Goal: Browse casually

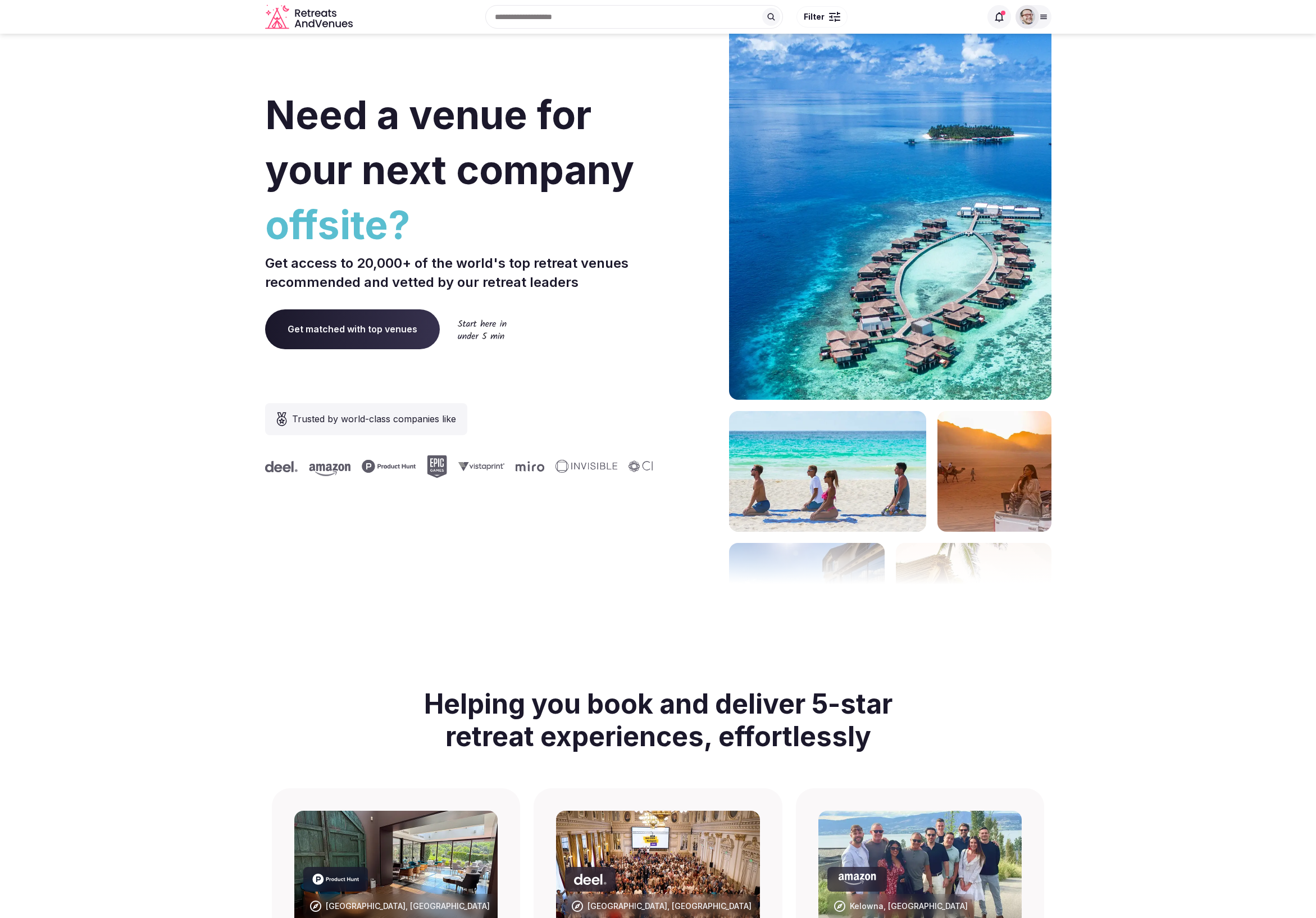
click at [1034, 14] on img at bounding box center [1028, 17] width 16 height 16
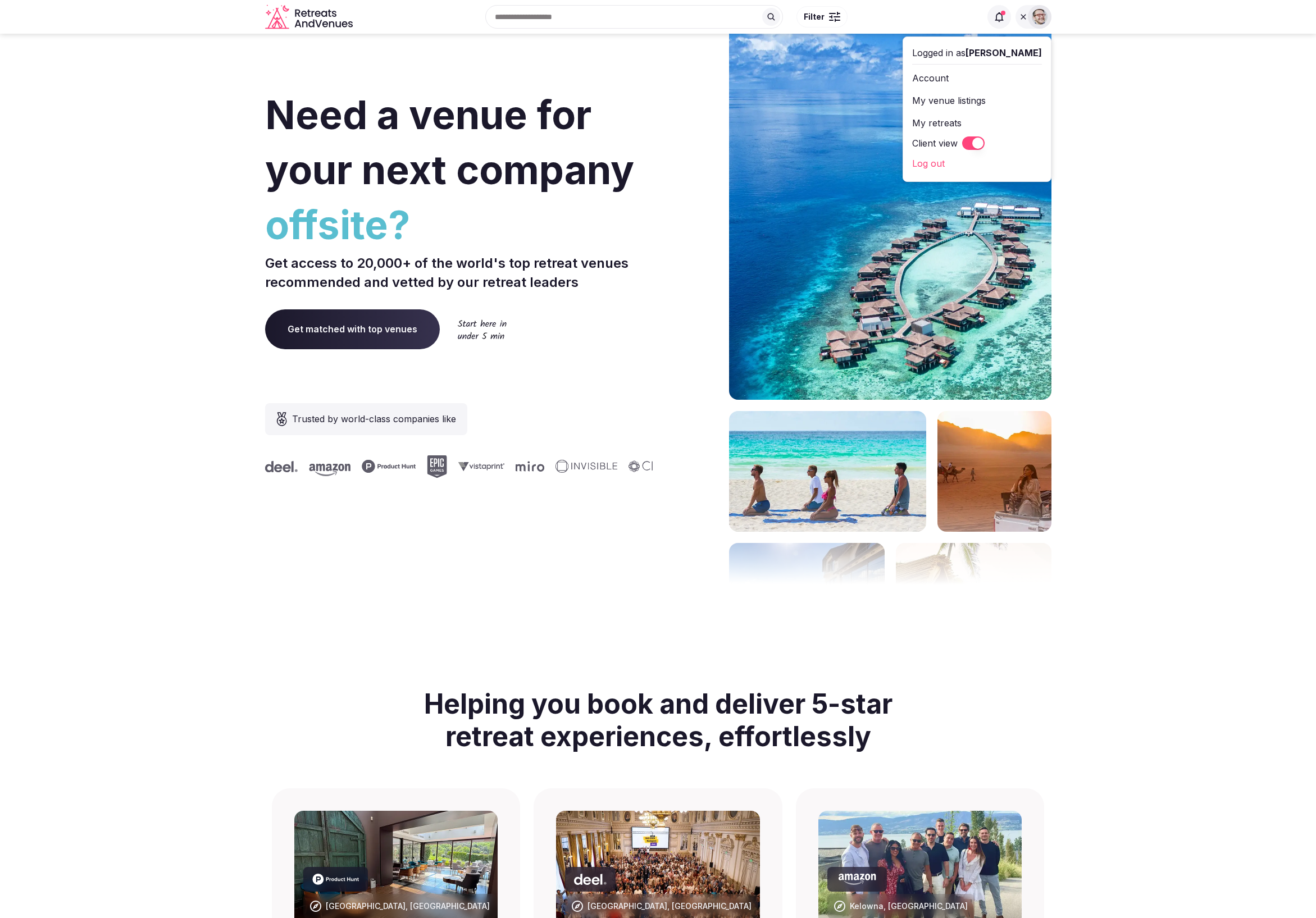
click at [1039, 14] on img at bounding box center [1040, 17] width 16 height 16
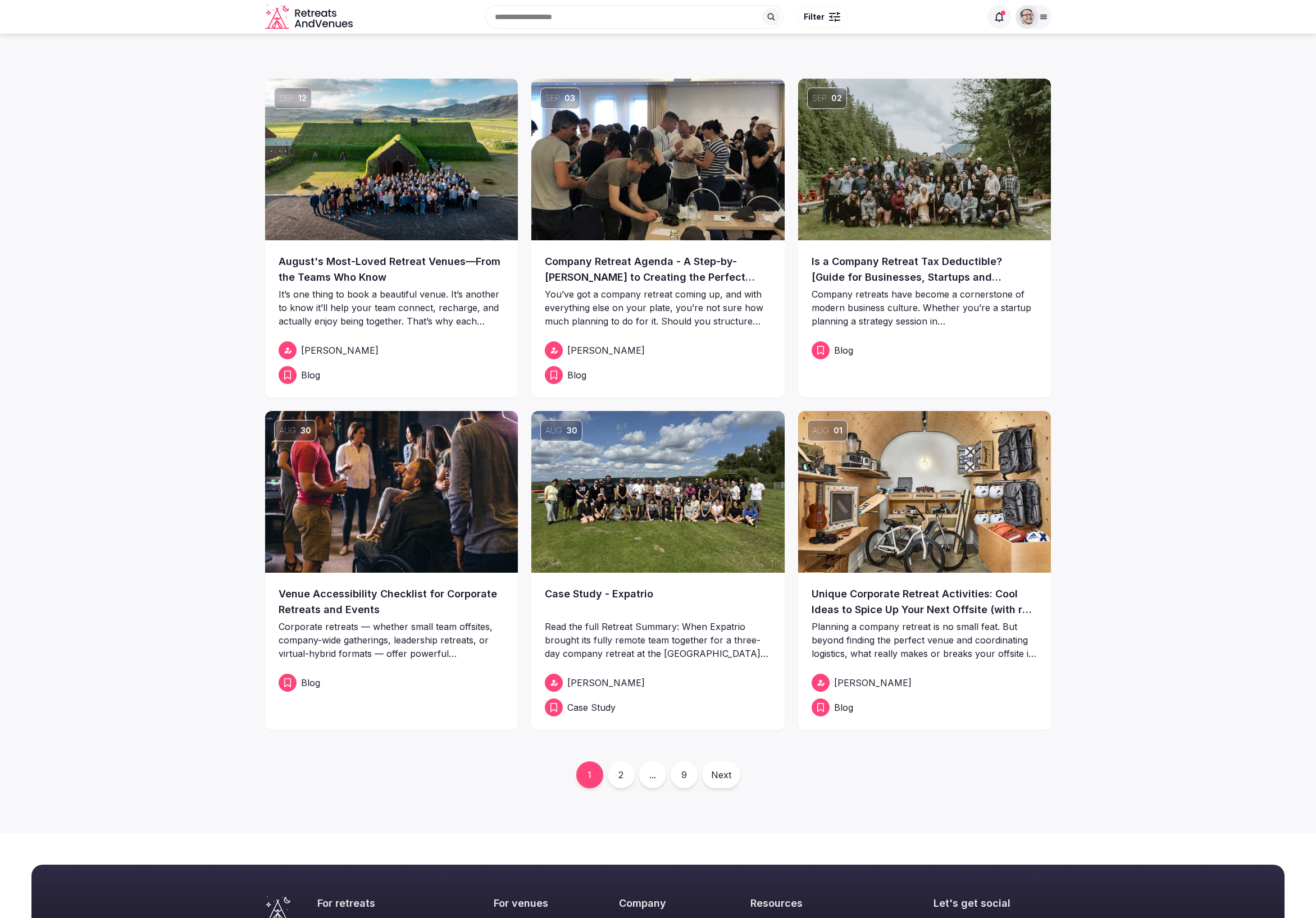
click at [1181, 301] on section "Sep [DATE] Most-Loved Retreat Venues—From the Teams Who Know It’s one thing to …" at bounding box center [658, 433] width 1316 height 799
click at [1193, 349] on section "Sep [DATE] Most-Loved Retreat Venues—From the Teams Who Know It’s one thing to …" at bounding box center [658, 433] width 1316 height 799
click at [1037, 19] on div at bounding box center [1027, 17] width 24 height 24
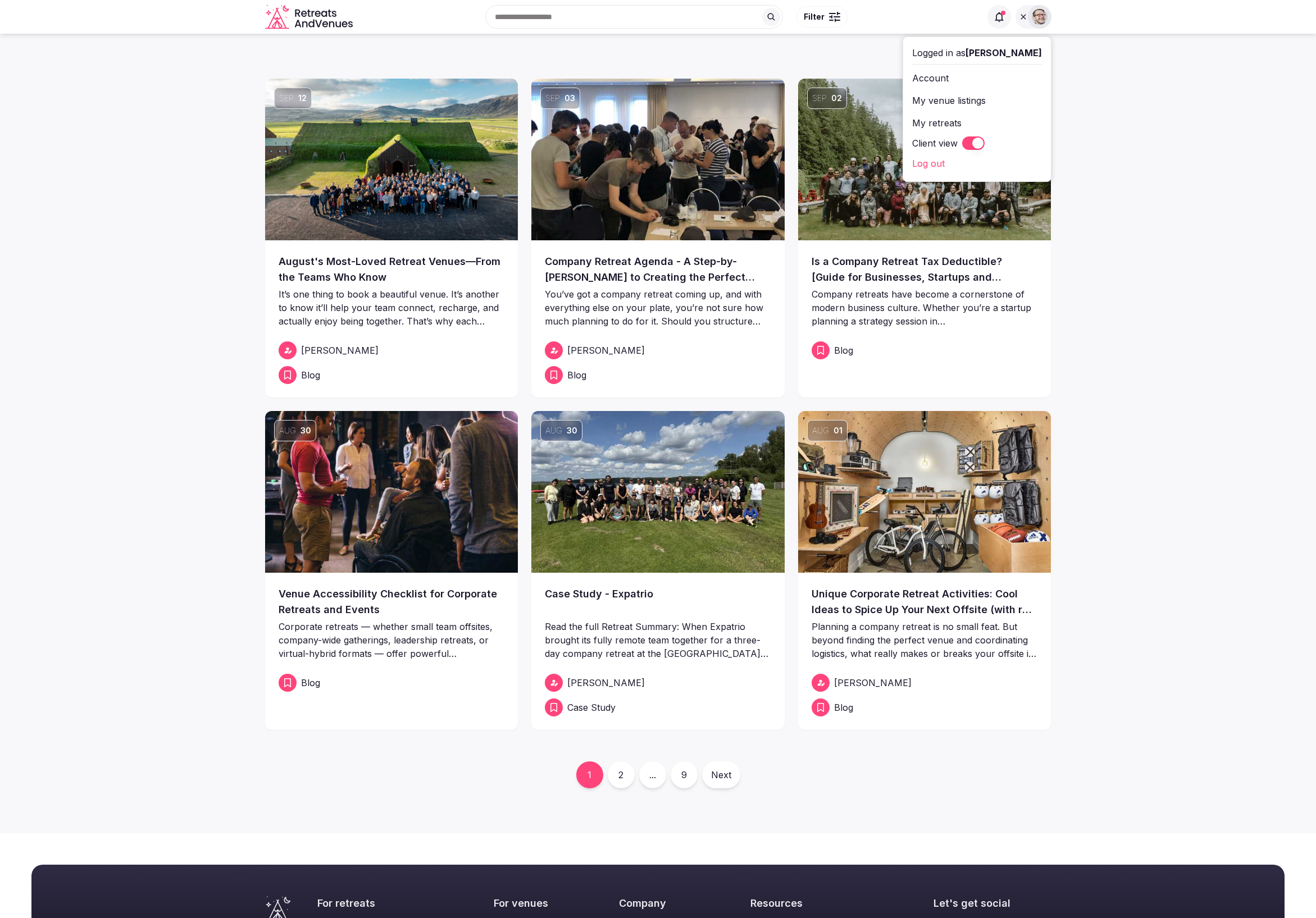
click at [1036, 19] on img at bounding box center [1040, 17] width 16 height 16
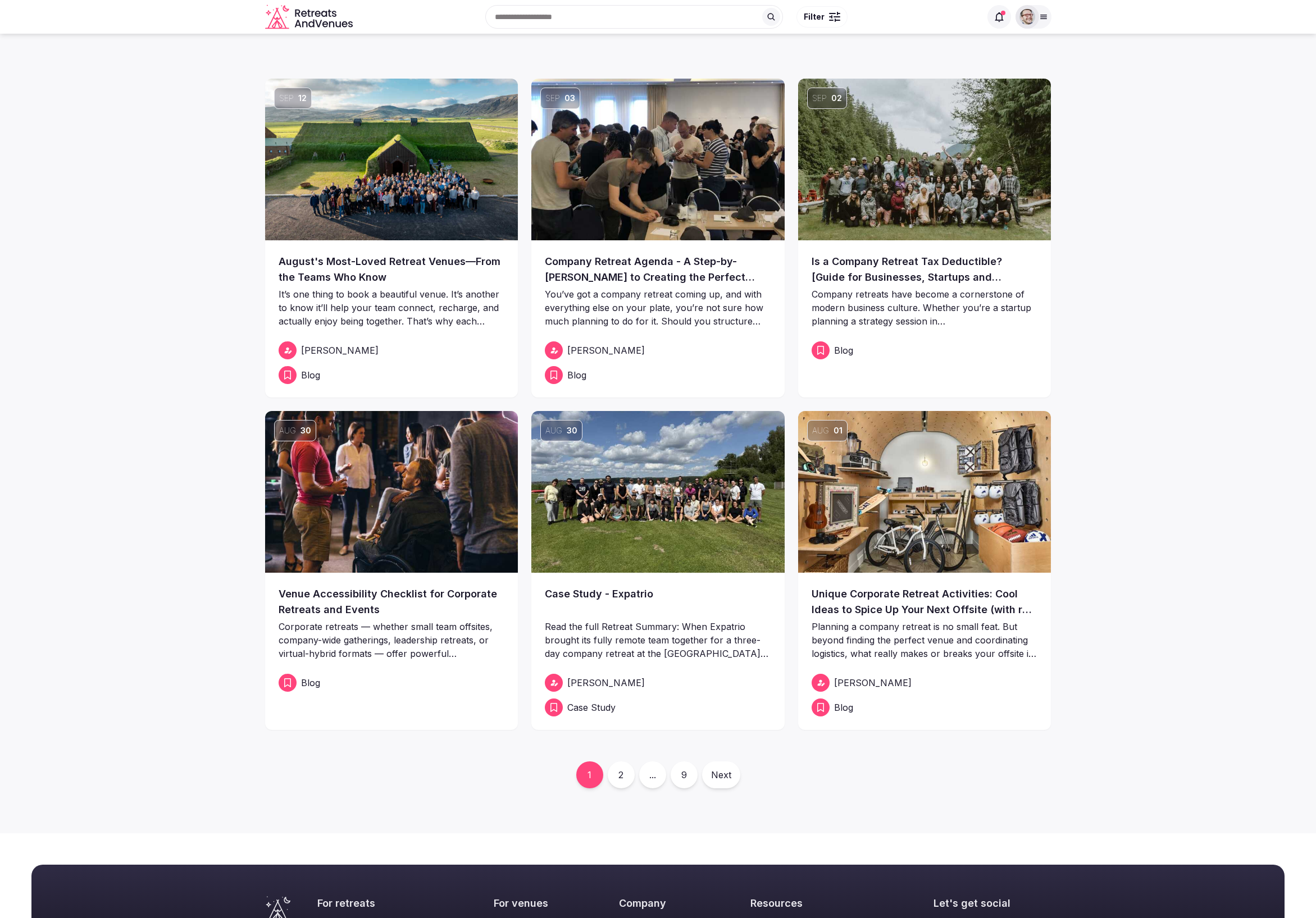
click at [1036, 19] on div at bounding box center [1027, 17] width 24 height 24
click at [1035, 19] on img at bounding box center [1028, 17] width 16 height 16
click at [1037, 19] on div at bounding box center [1027, 17] width 24 height 24
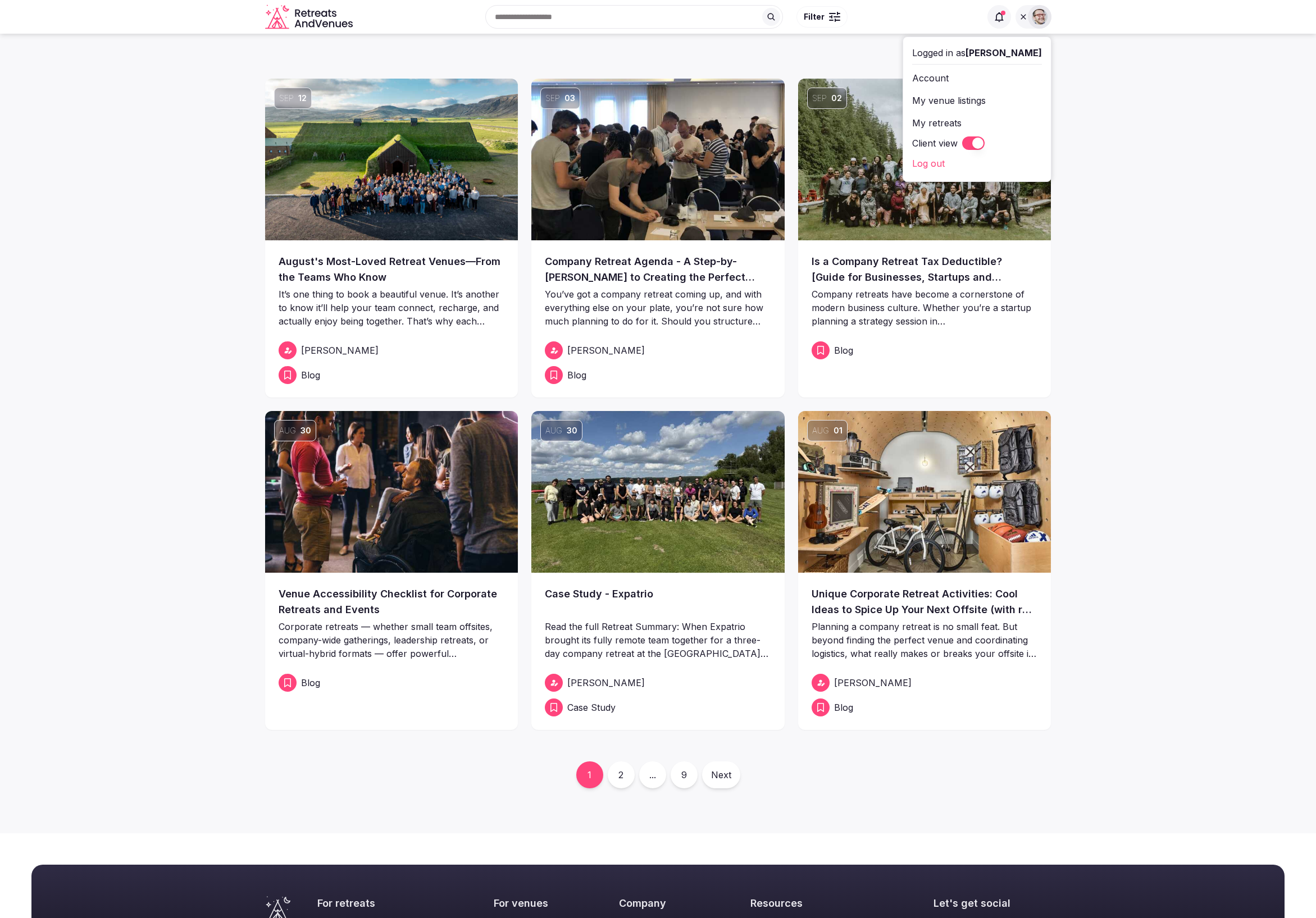
click at [1036, 19] on img at bounding box center [1040, 17] width 16 height 16
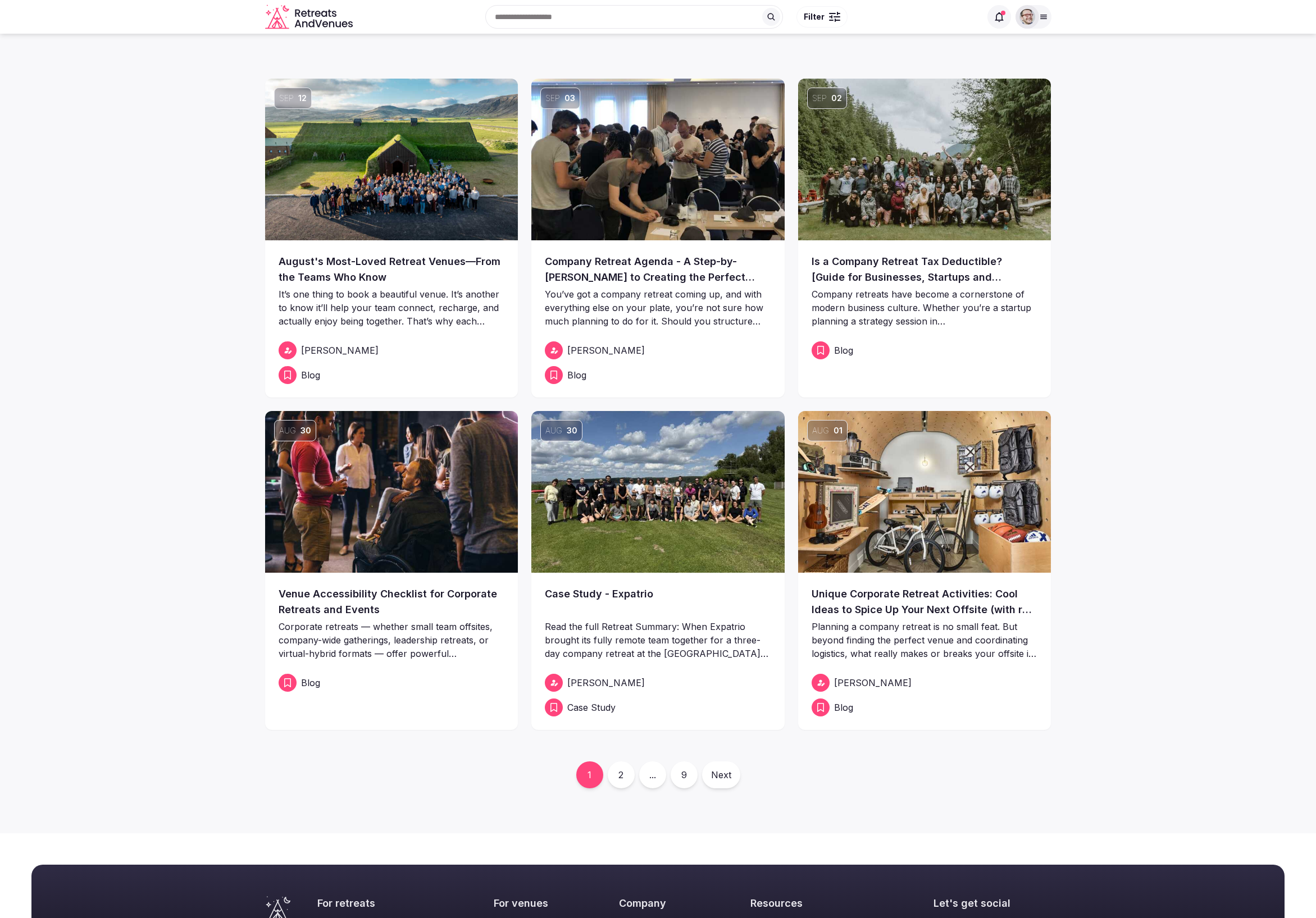
click at [1035, 20] on div at bounding box center [1027, 17] width 24 height 24
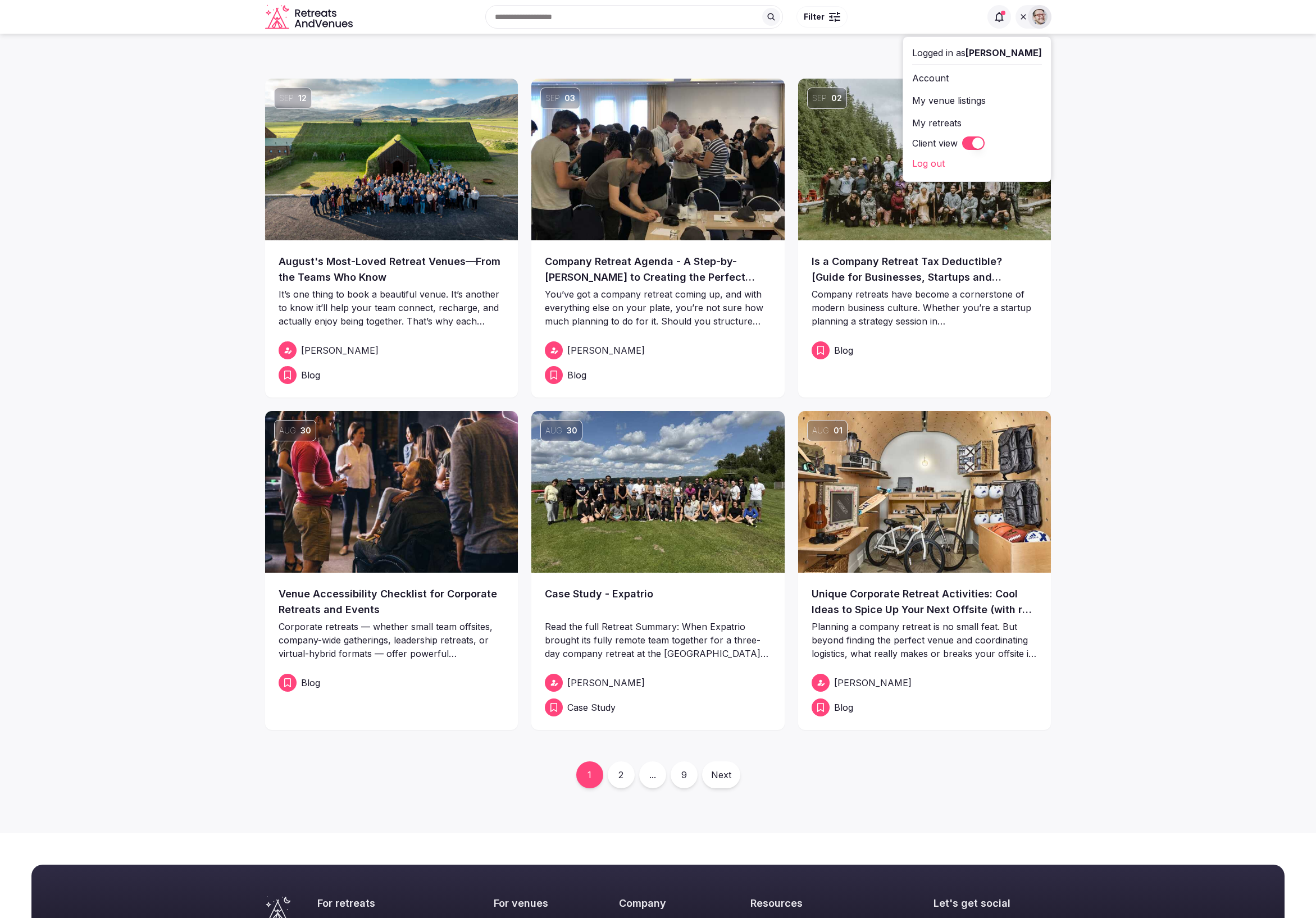
click at [1035, 20] on img at bounding box center [1040, 17] width 16 height 16
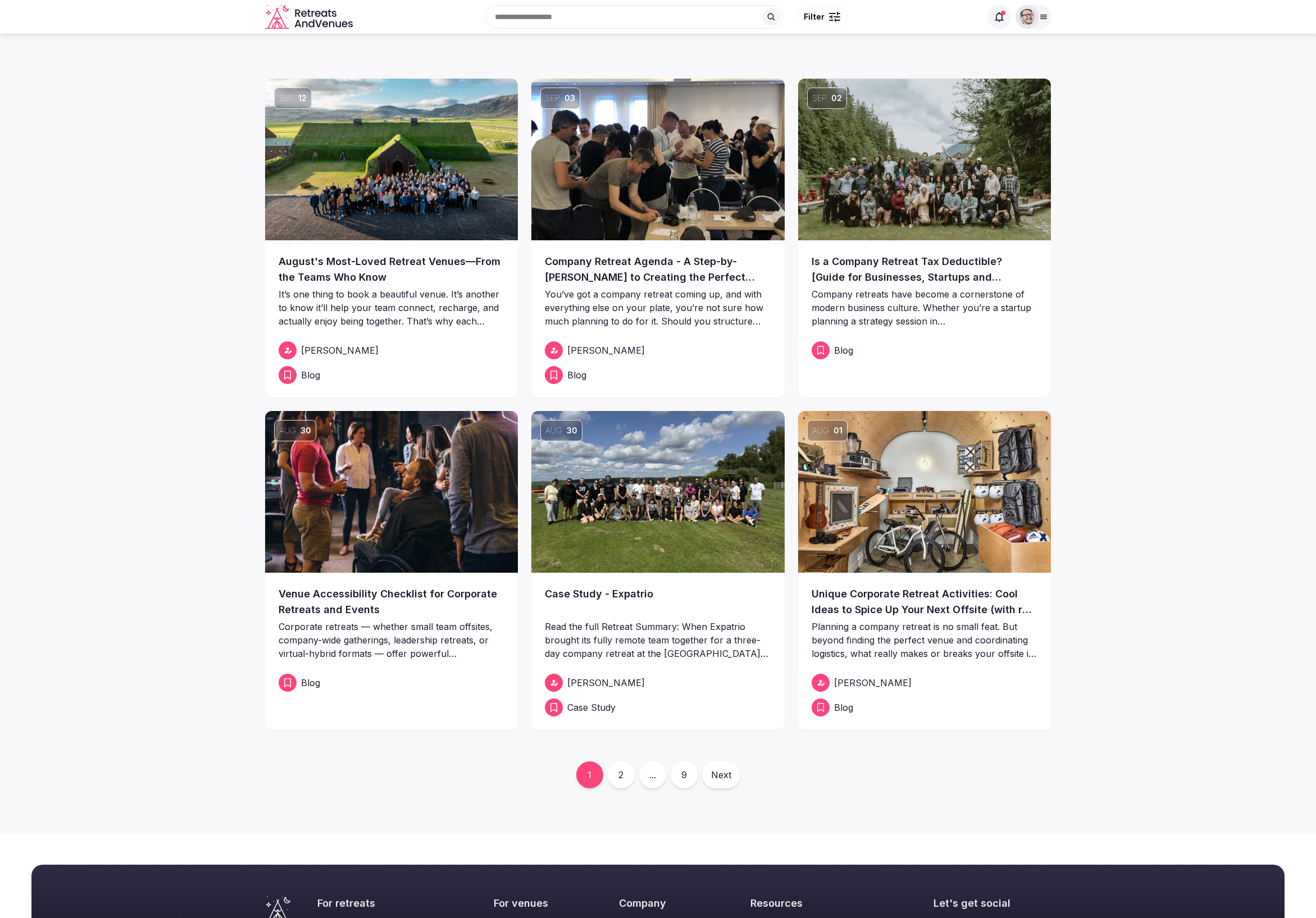
click at [1035, 20] on div at bounding box center [1027, 17] width 24 height 24
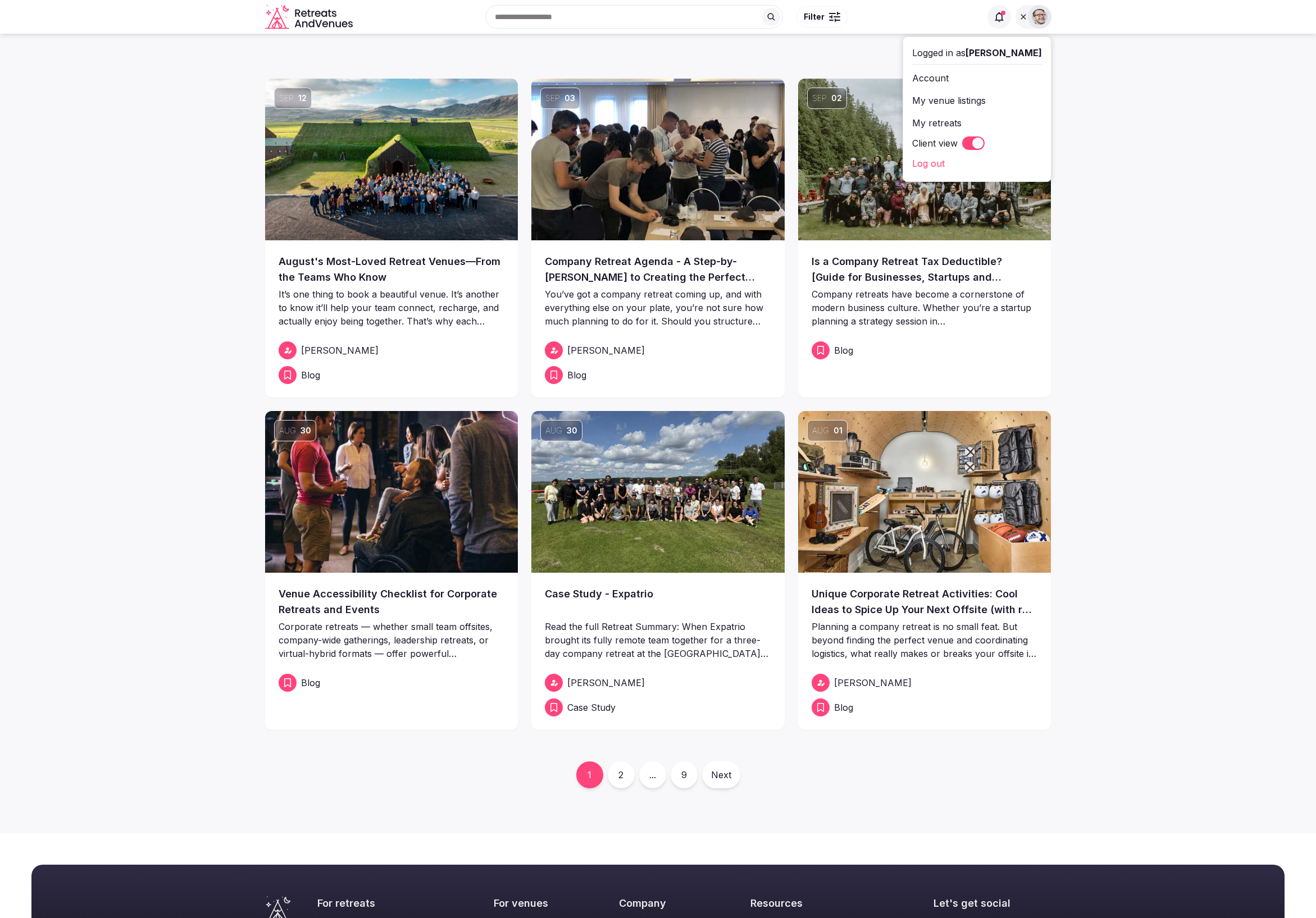
click at [1035, 20] on img at bounding box center [1040, 17] width 16 height 16
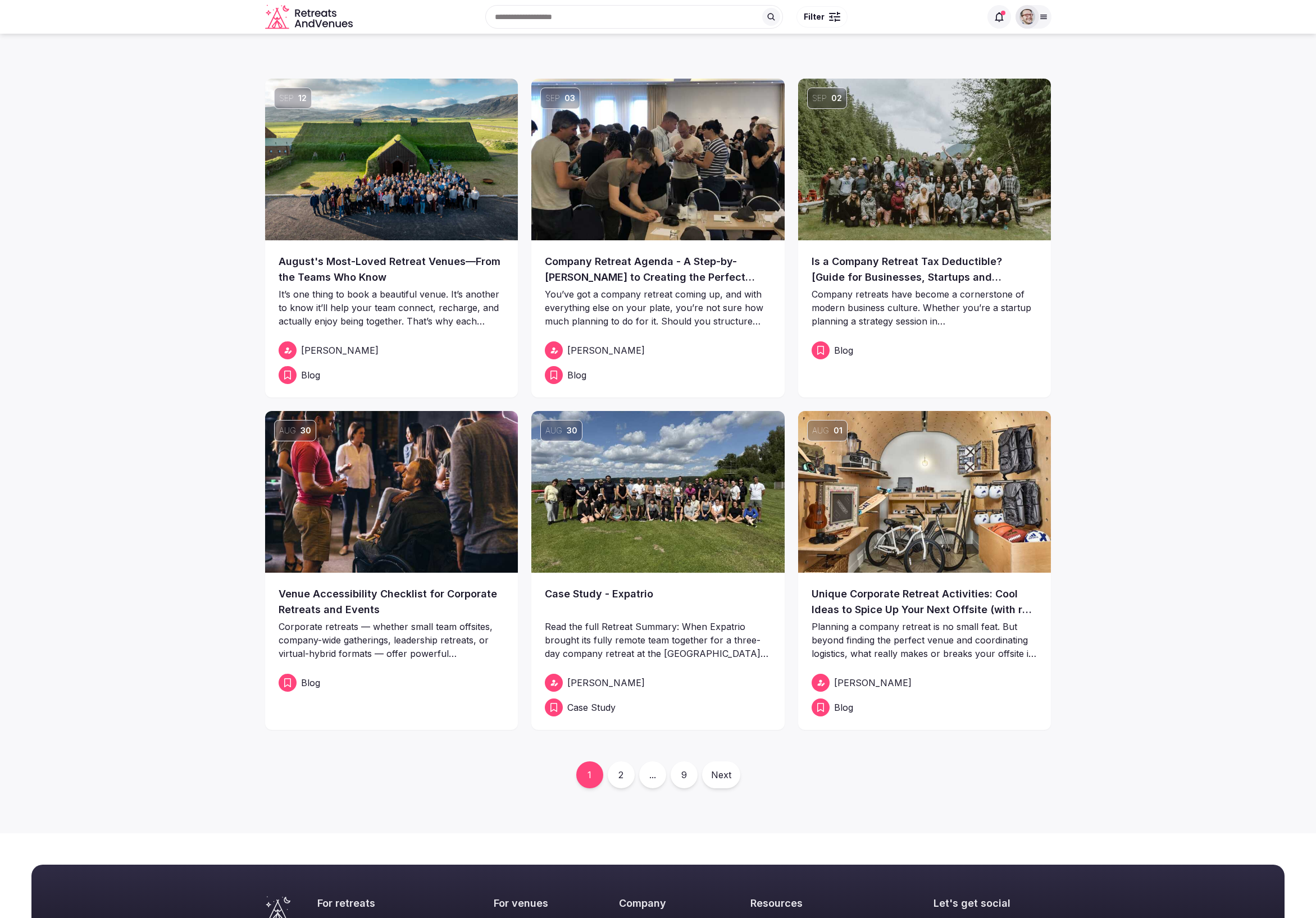
click at [1035, 20] on div at bounding box center [1027, 17] width 24 height 24
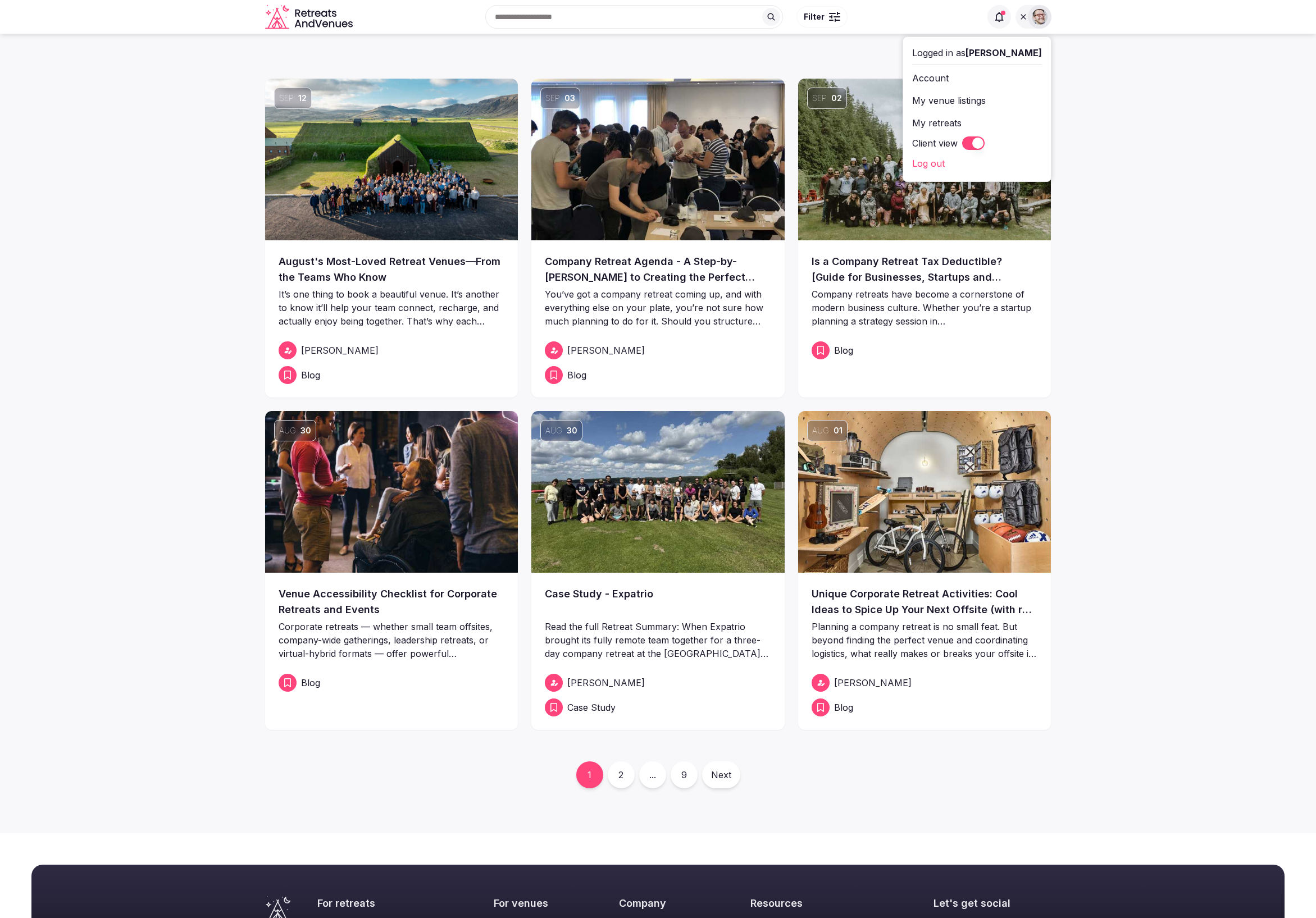
click at [1035, 19] on img at bounding box center [1040, 17] width 16 height 16
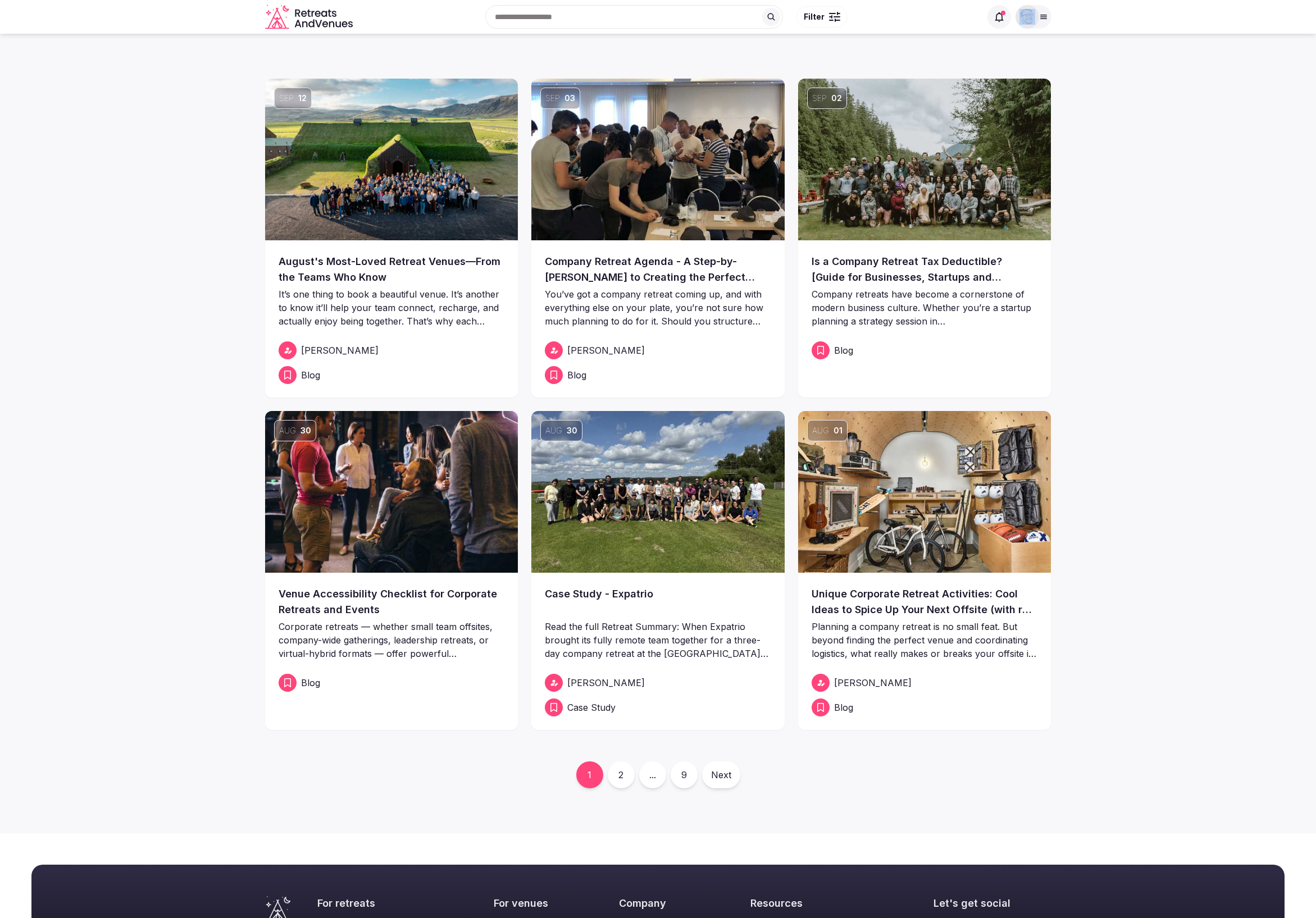
click at [1035, 19] on div at bounding box center [1027, 17] width 24 height 24
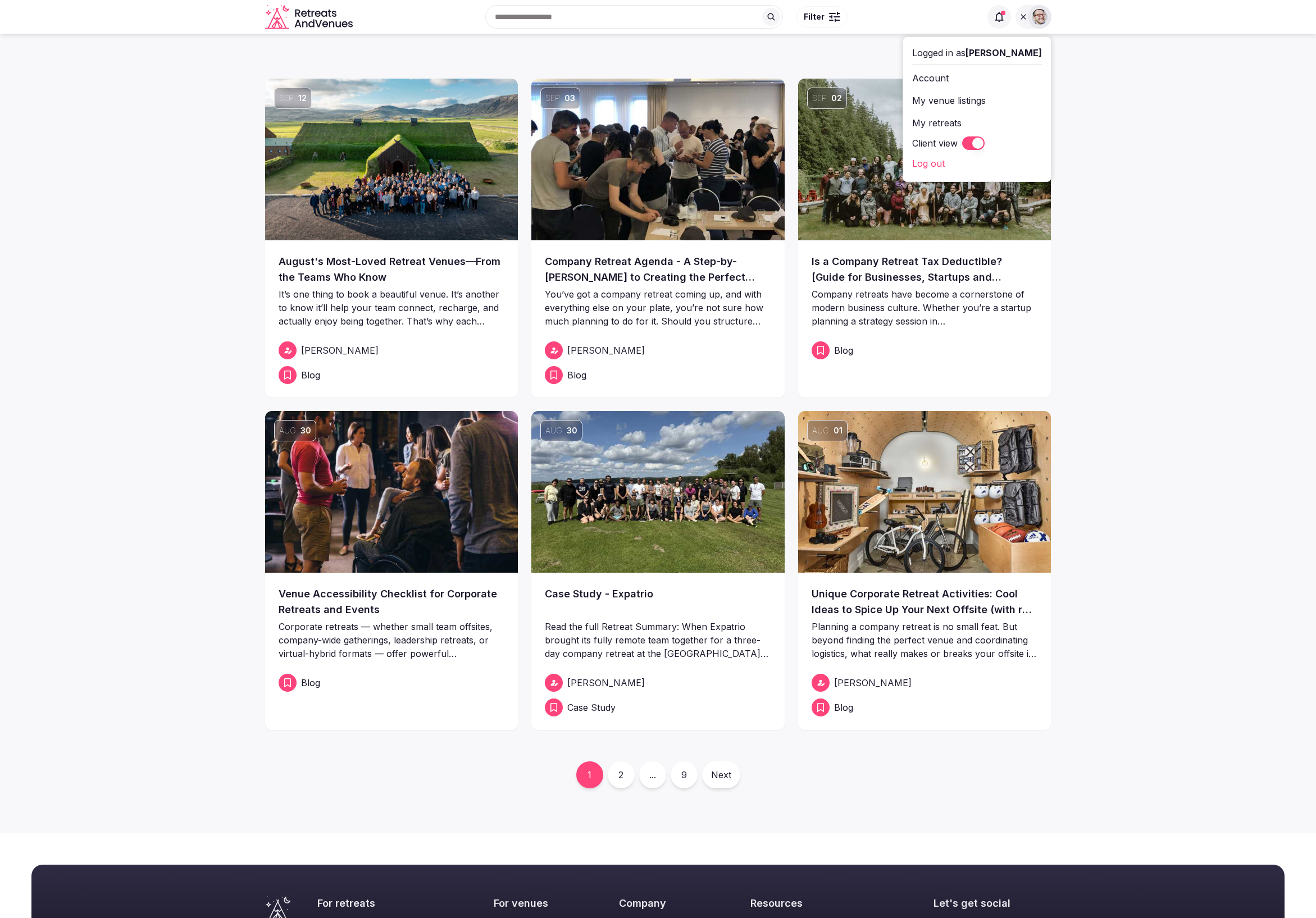
drag, startPoint x: 1207, startPoint y: 207, endPoint x: 1183, endPoint y: 188, distance: 30.6
click at [1204, 205] on section "Sep [DATE] Most-Loved Retreat Venues—From the Teams Who Know It’s one thing to …" at bounding box center [658, 433] width 1316 height 799
click at [1026, 18] on icon at bounding box center [1023, 17] width 9 height 9
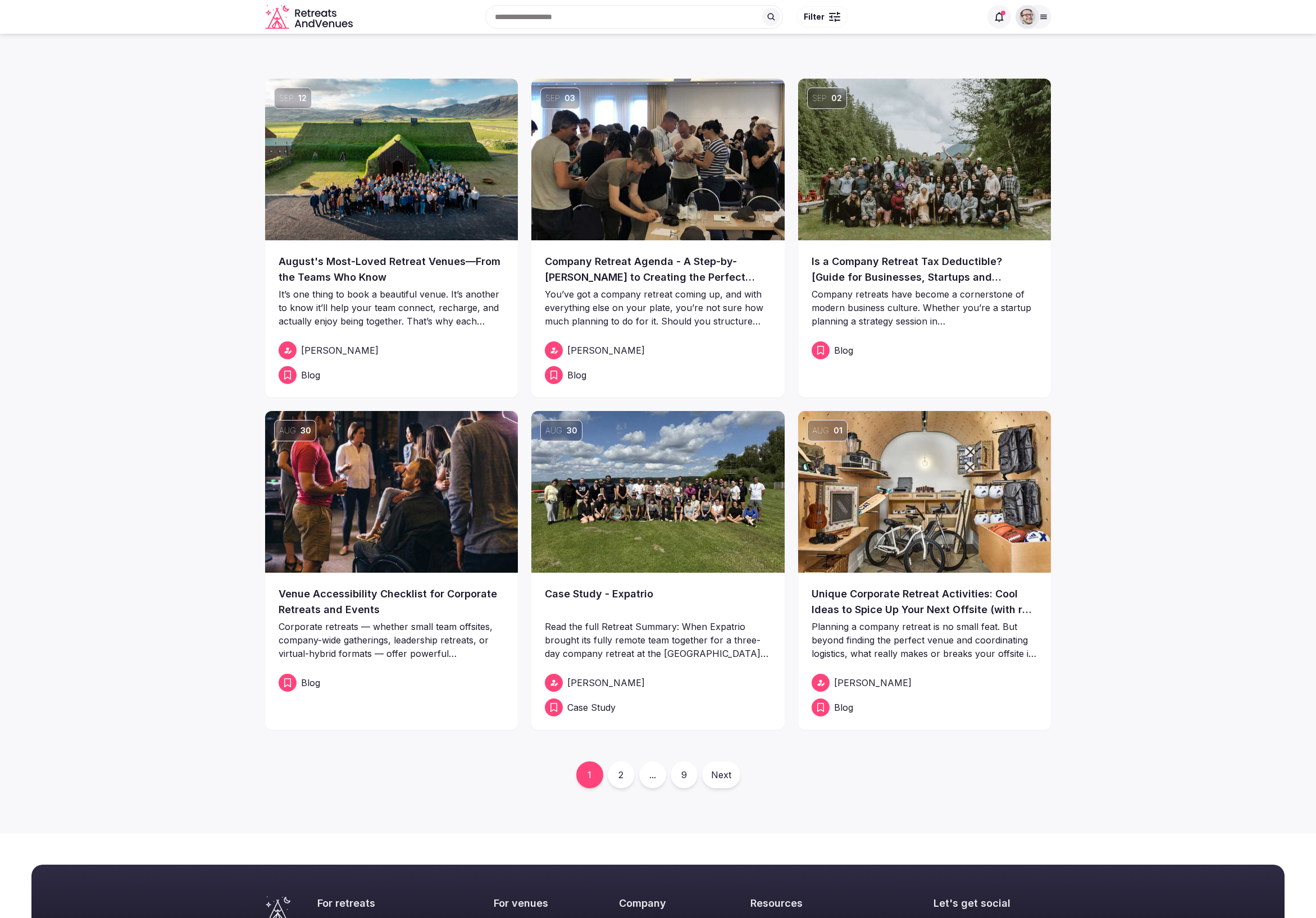
drag, startPoint x: 1212, startPoint y: 241, endPoint x: 1091, endPoint y: 201, distance: 127.4
click at [1212, 241] on section "Sep [DATE] Most-Loved Retreat Venues—From the Teams Who Know It’s one thing to …" at bounding box center [658, 433] width 1316 height 799
click at [316, 23] on icon "Retreats and Venues company logo" at bounding box center [309, 17] width 90 height 25
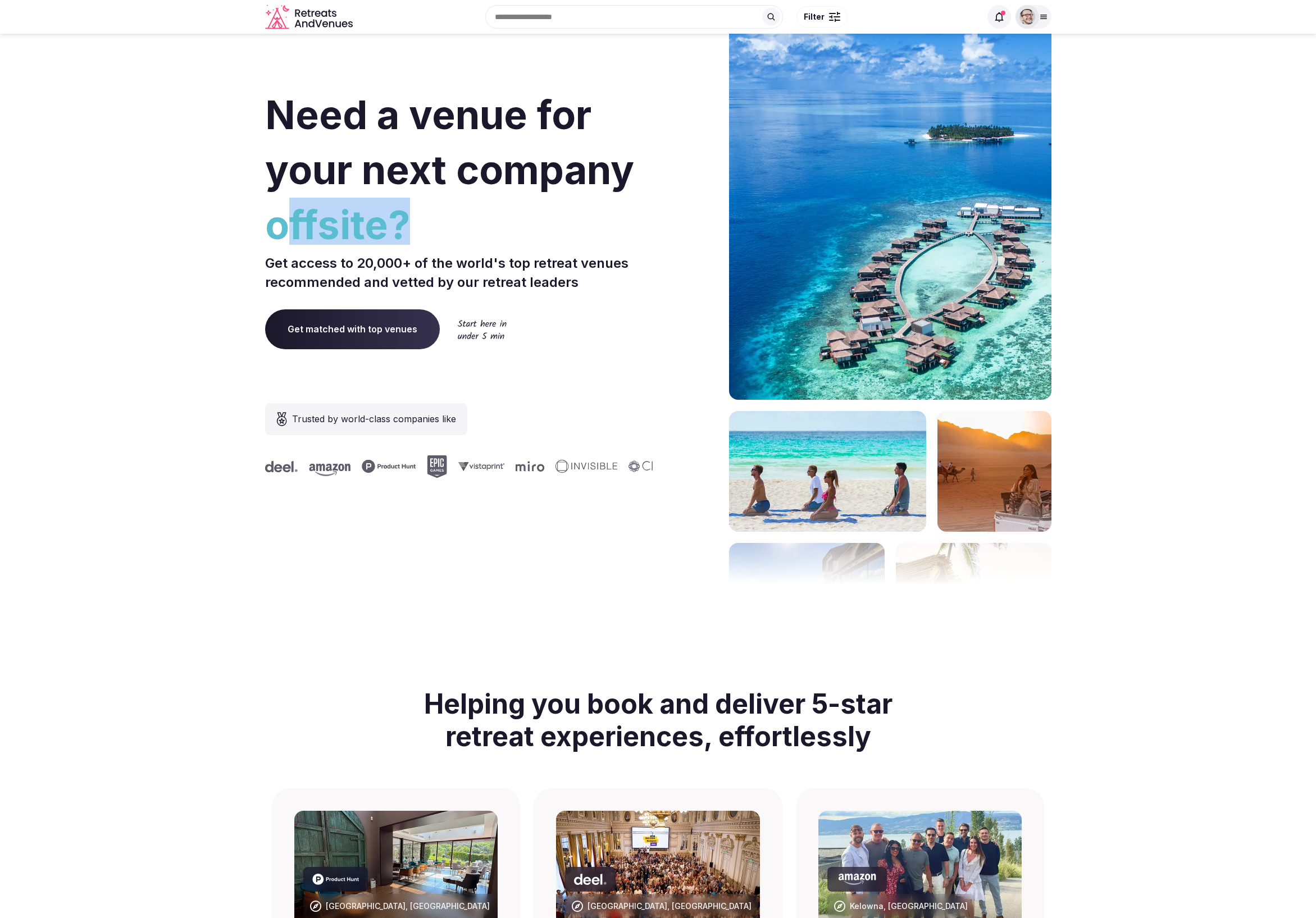
click at [531, 238] on span "offsite?" at bounding box center [459, 224] width 389 height 55
drag, startPoint x: 166, startPoint y: 361, endPoint x: 174, endPoint y: 362, distance: 8.1
click at [167, 361] on section "Need a venue for your next company offsite? Get access to 20,000+ of the world'…" at bounding box center [658, 335] width 1316 height 677
click at [158, 707] on section "Helping you book and deliver 5-star retreat experiences, effortlessly" at bounding box center [657, 731] width 1298 height 114
